Goal: Communication & Community: Answer question/provide support

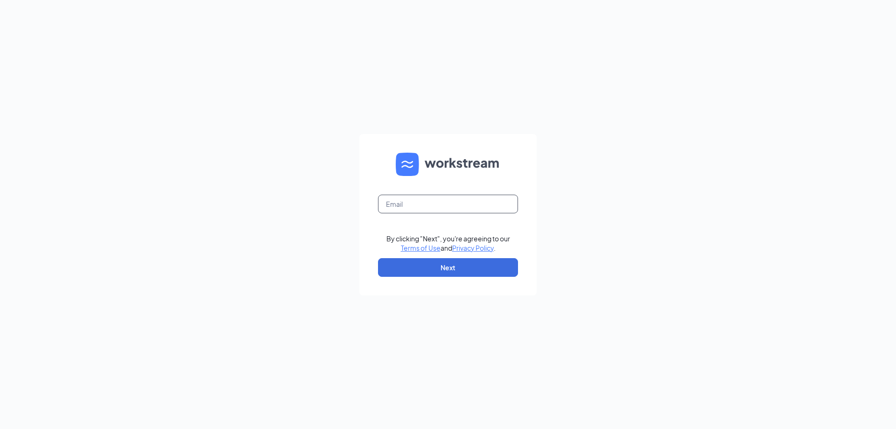
click at [504, 210] on input "text" at bounding box center [448, 204] width 140 height 19
type input "josh@morristrueblue.com"
click at [456, 264] on button "Next" at bounding box center [448, 267] width 140 height 19
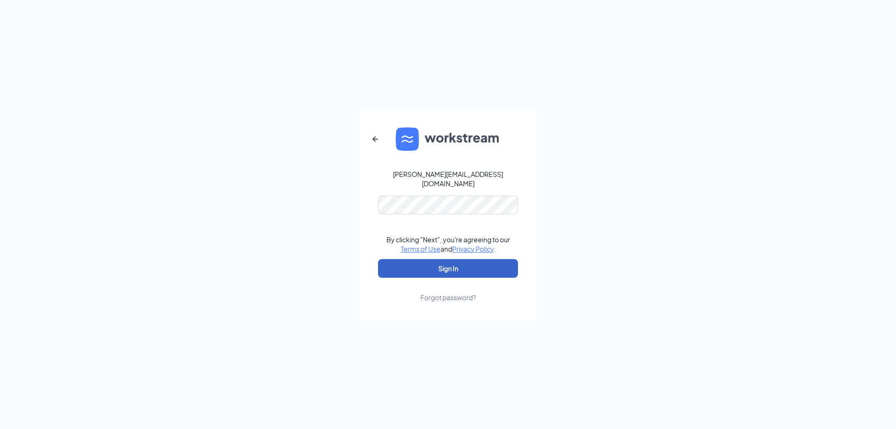
click at [450, 267] on button "Sign In" at bounding box center [448, 268] width 140 height 19
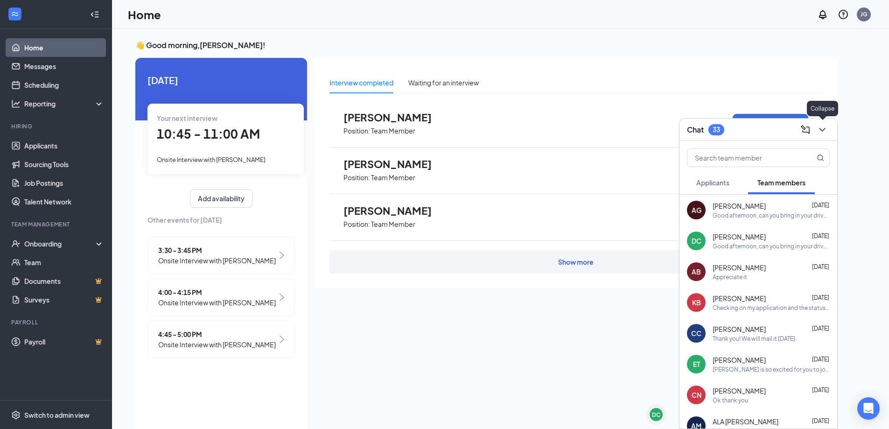
click at [823, 129] on icon "ChevronDown" at bounding box center [821, 129] width 11 height 11
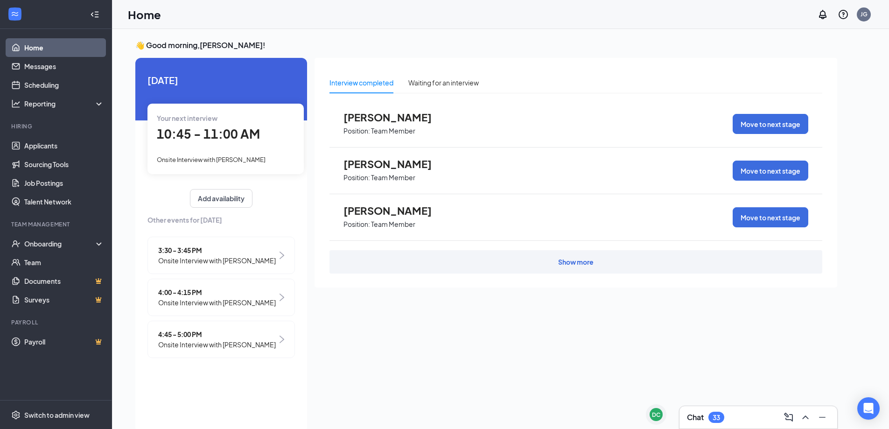
click at [222, 133] on span "10:45 - 11:00 AM" at bounding box center [208, 133] width 103 height 15
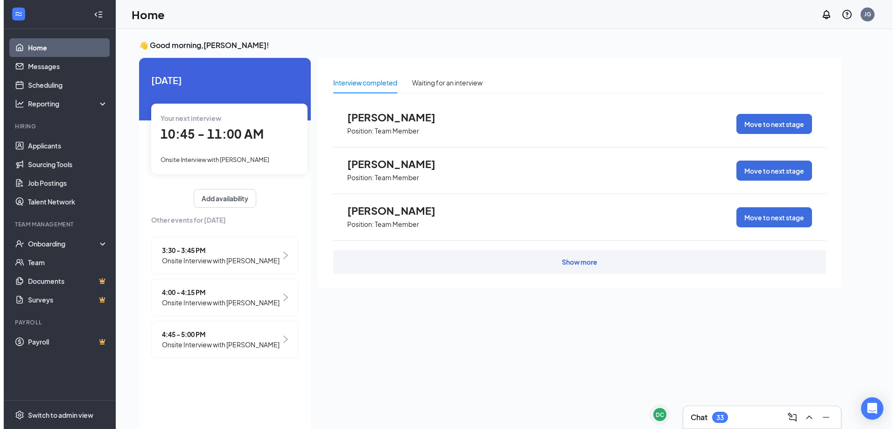
scroll to position [4, 0]
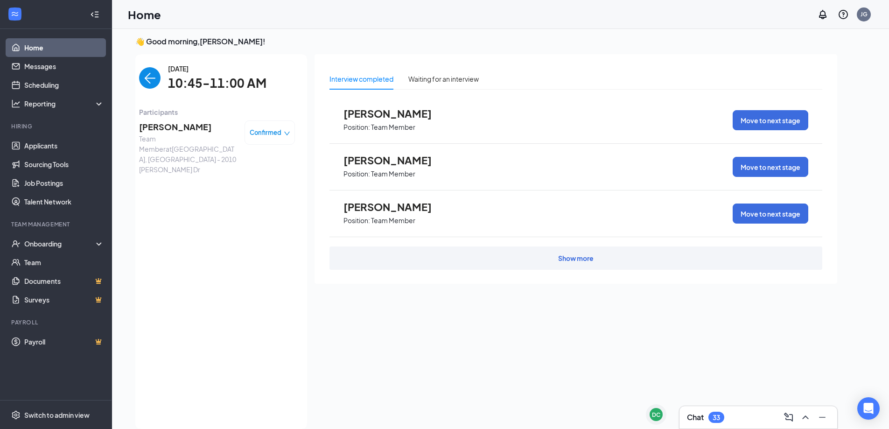
click at [178, 124] on span "[PERSON_NAME]" at bounding box center [188, 126] width 98 height 13
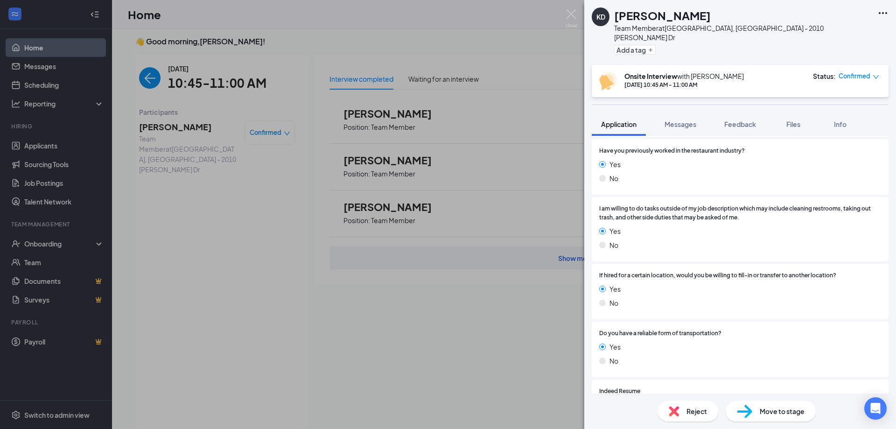
scroll to position [1326, 0]
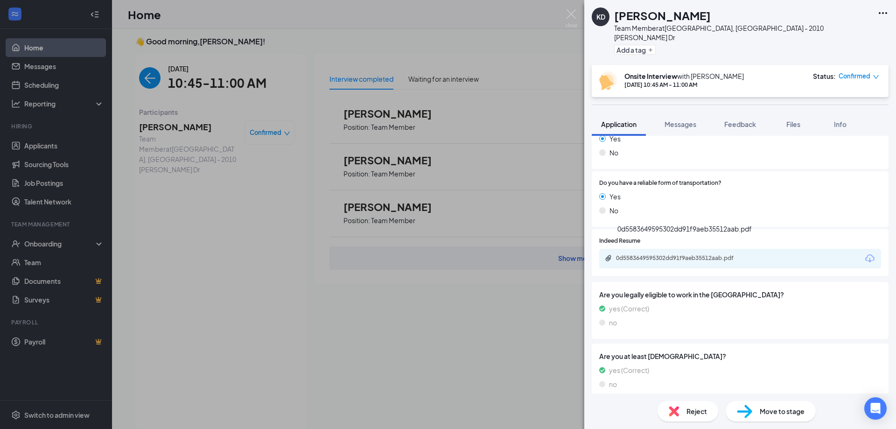
click at [667, 254] on div "0d5583649595302dd91f9aeb35512aab.pdf" at bounding box center [681, 257] width 131 height 7
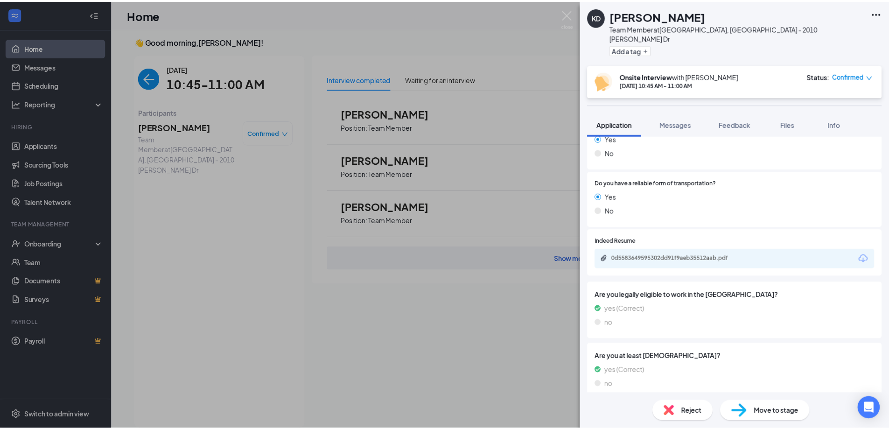
scroll to position [1323, 0]
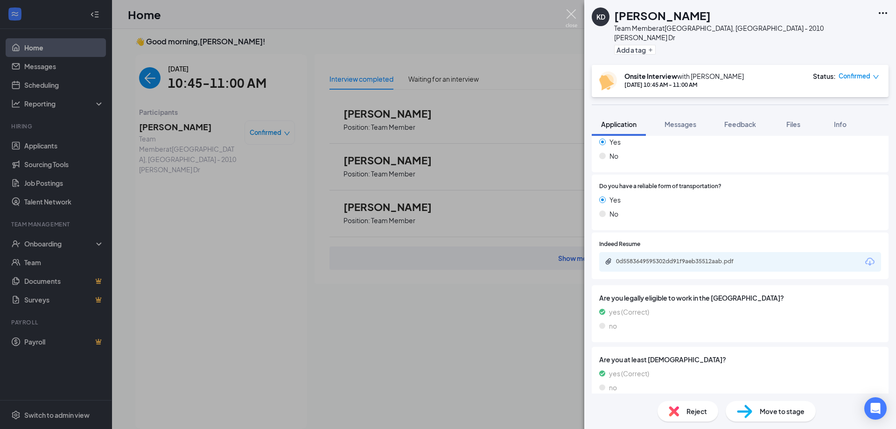
click at [569, 16] on img at bounding box center [571, 18] width 12 height 18
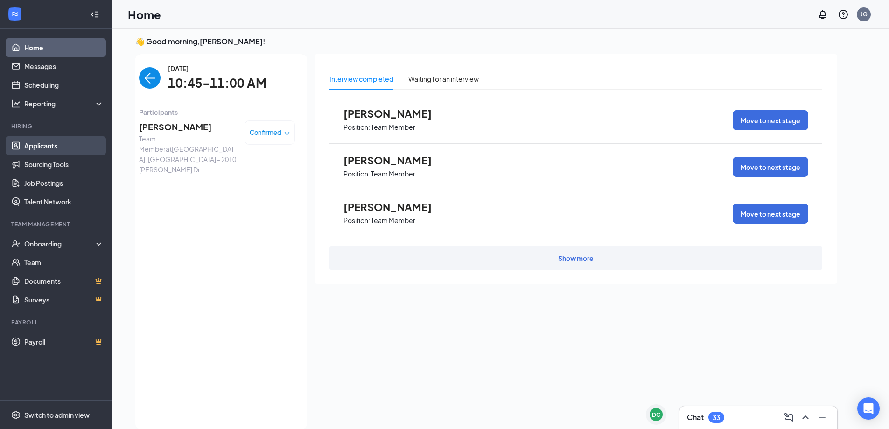
click at [51, 150] on link "Applicants" at bounding box center [64, 145] width 80 height 19
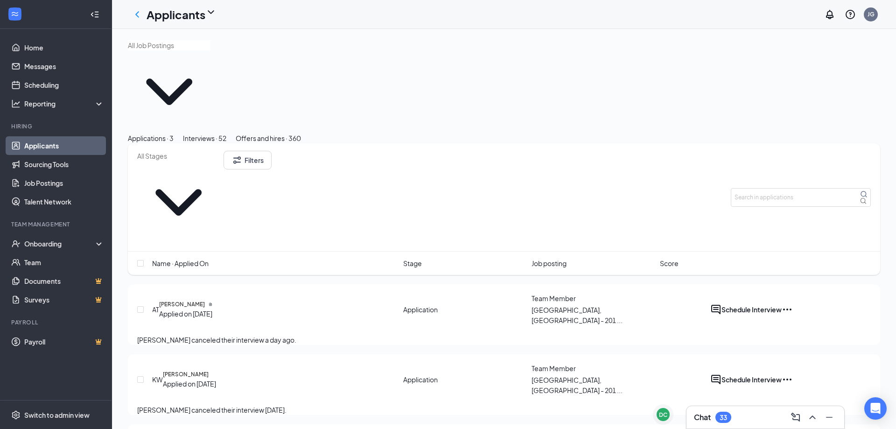
click at [226, 133] on div "Interviews · 52" at bounding box center [204, 138] width 43 height 10
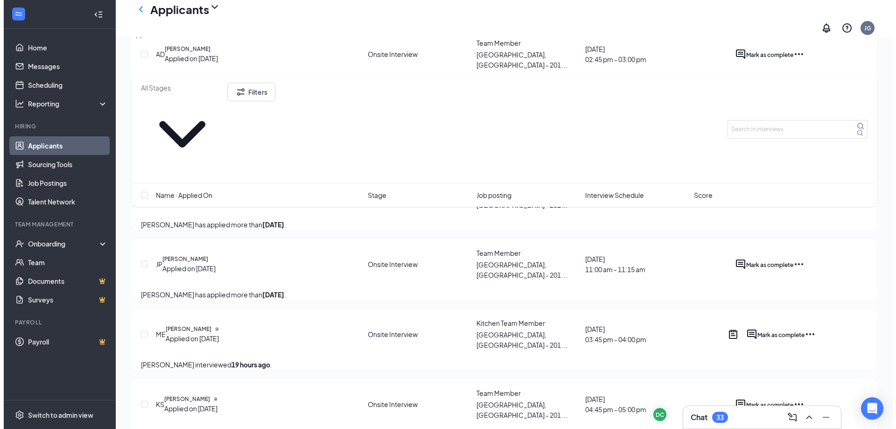
scroll to position [653, 0]
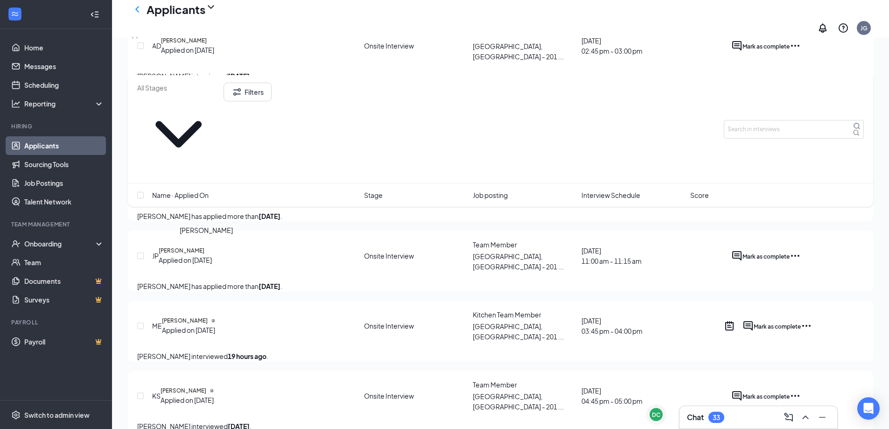
click at [208, 316] on h5 "[PERSON_NAME]" at bounding box center [185, 320] width 46 height 8
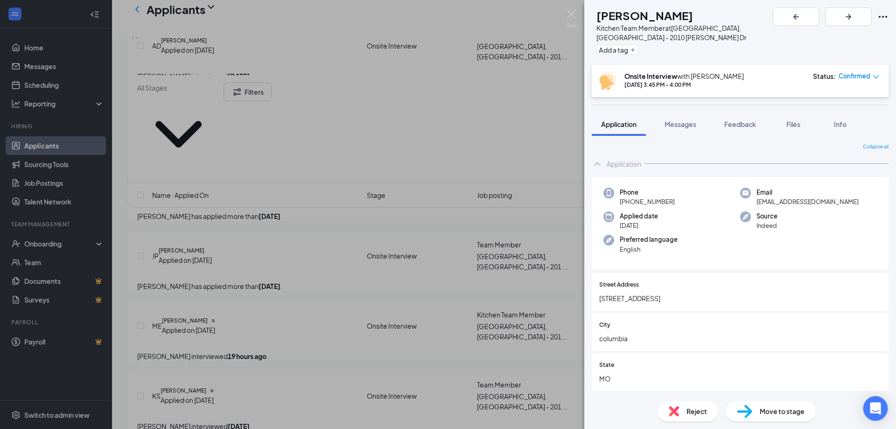
click at [868, 405] on div "Open Intercom Messenger" at bounding box center [875, 408] width 25 height 25
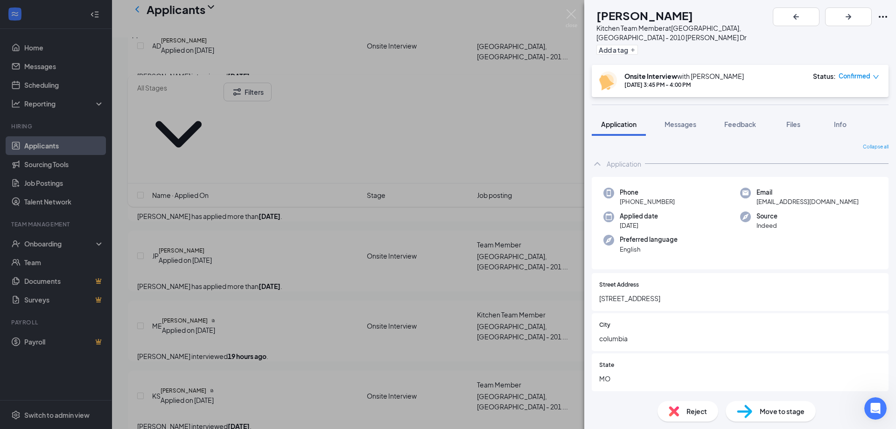
click at [687, 120] on span "Messages" at bounding box center [680, 124] width 32 height 8
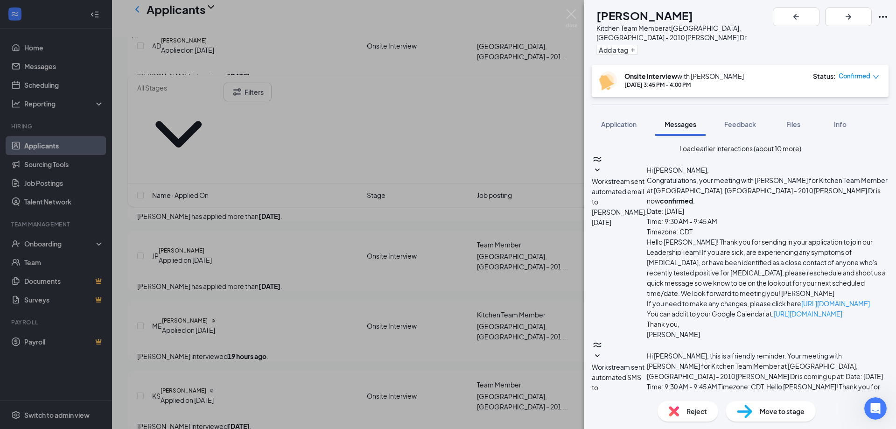
type textarea "Good morning, [PERSON_NAME]! This is [PERSON_NAME] at [PERSON_NAME]. Thanks aga…"
